Goal: Find contact information: Find contact information

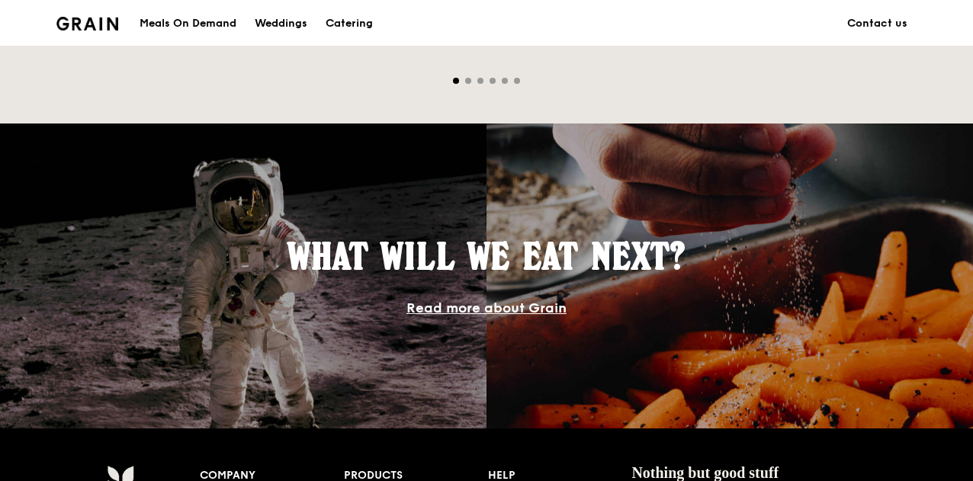
scroll to position [1526, 0]
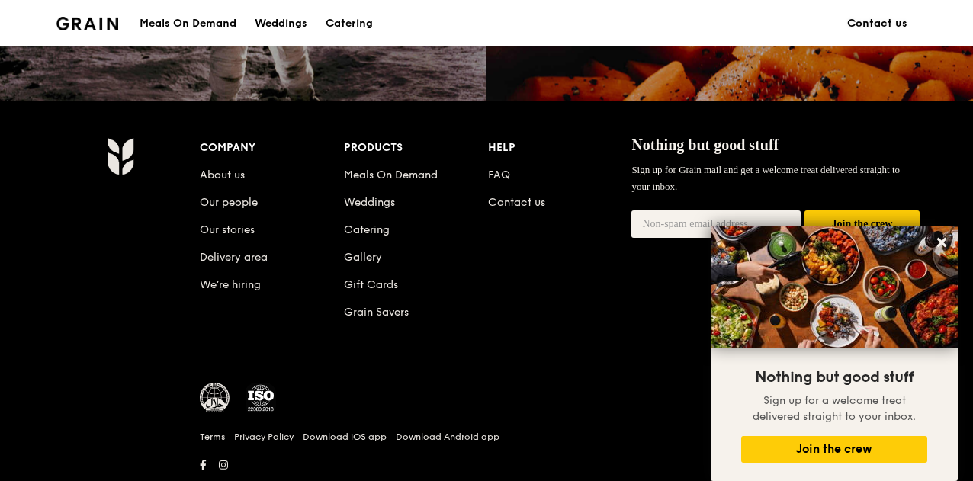
click at [877, 23] on link "Contact us" at bounding box center [877, 24] width 79 height 46
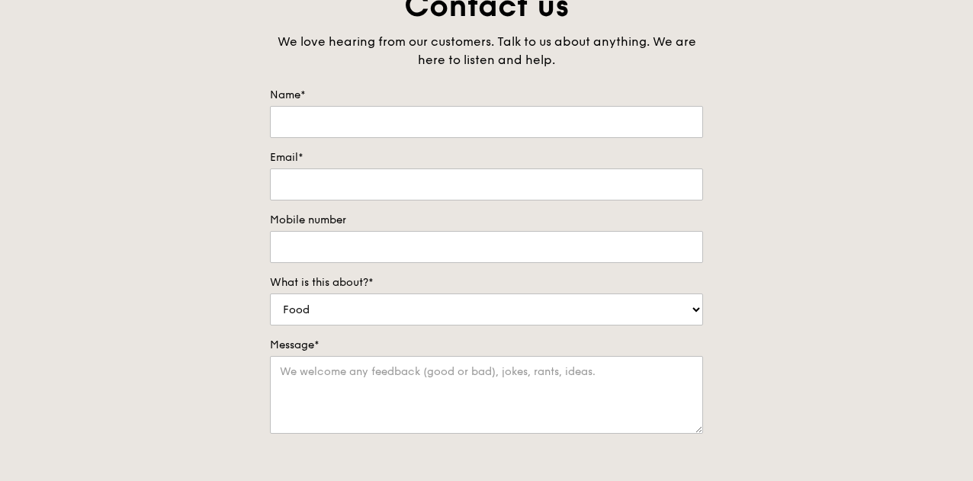
scroll to position [153, 0]
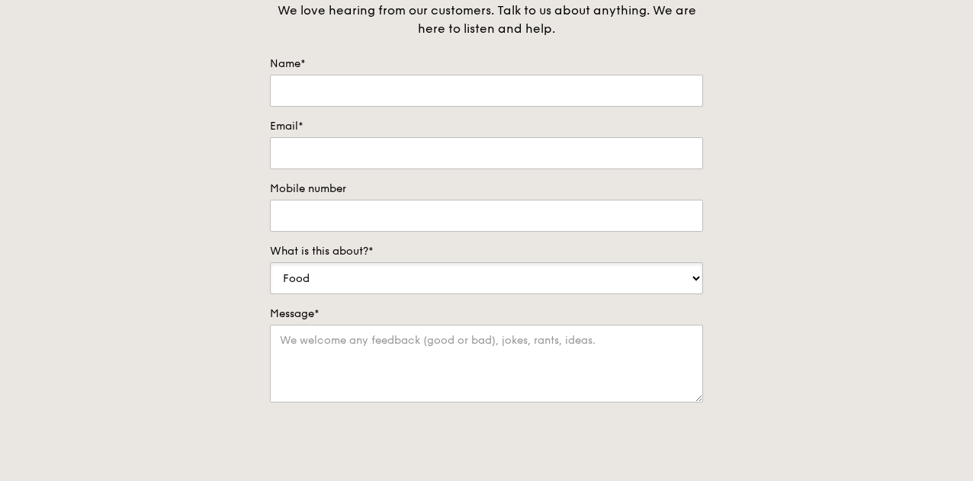
click at [626, 278] on select "Food Service Billing/Payment Catering Others" at bounding box center [486, 278] width 433 height 32
click at [795, 227] on div "Contact us We love hearing from our customers. Talk to us about anything. We ar…" at bounding box center [486, 273] width 973 height 638
